Goal: Browse casually: Explore the website without a specific task or goal

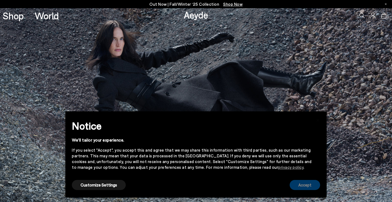
click at [297, 182] on button "Accept" at bounding box center [304, 185] width 30 height 10
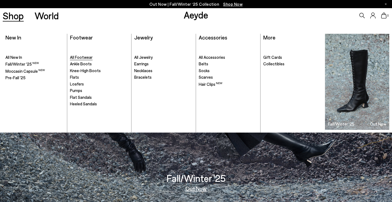
click at [82, 57] on span "All Footwear" at bounding box center [81, 57] width 23 height 5
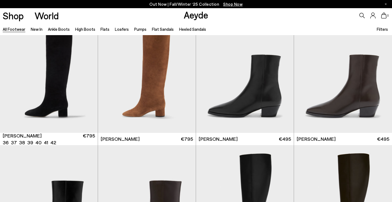
scroll to position [297, 0]
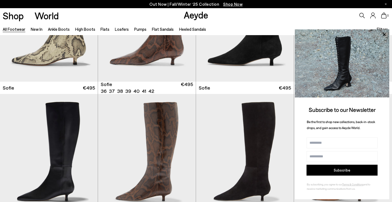
scroll to position [1876, 0]
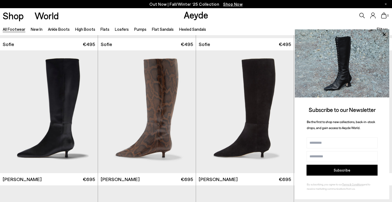
scroll to position [2115, 0]
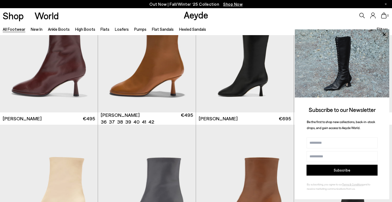
scroll to position [2780, 0]
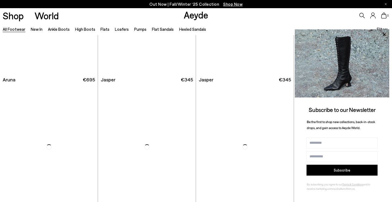
scroll to position [4288, 0]
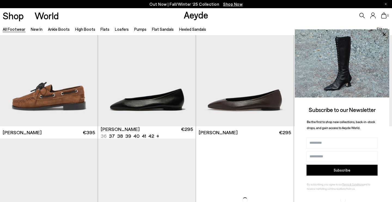
scroll to position [5059, 0]
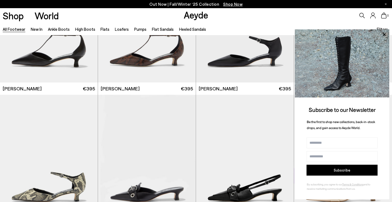
scroll to position [6031, 0]
